Goal: Task Accomplishment & Management: Manage account settings

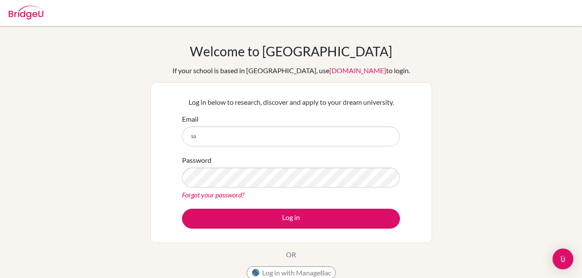
type input "s"
type input "jenssysanchez@student.esmv.edu.hn"
click at [233, 197] on link "Forgot your password?" at bounding box center [213, 195] width 62 height 8
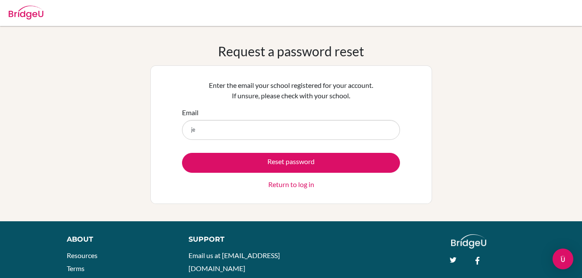
type input "jenssysanchez@student.esmv.edu.hn"
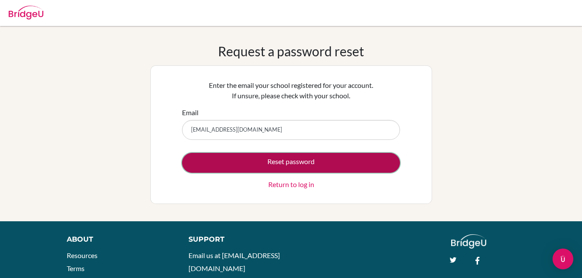
click at [259, 165] on button "Reset password" at bounding box center [291, 163] width 218 height 20
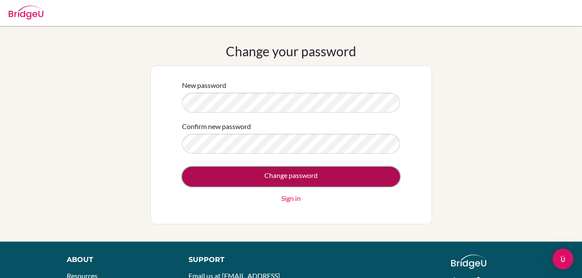
click at [288, 172] on input "Change password" at bounding box center [291, 177] width 218 height 20
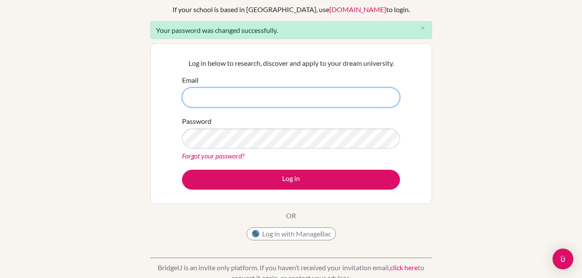
scroll to position [62, 0]
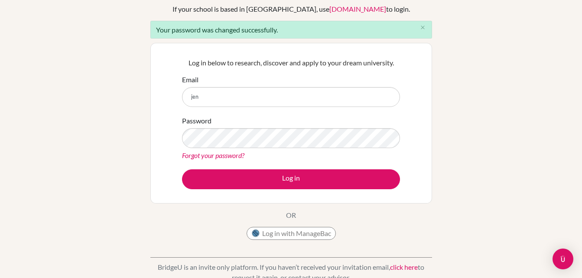
type input "[EMAIL_ADDRESS][DOMAIN_NAME]"
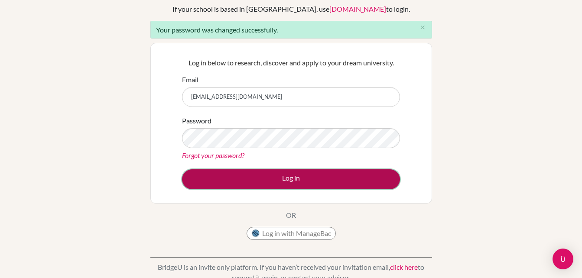
click at [276, 177] on button "Log in" at bounding box center [291, 179] width 218 height 20
